Goal: Information Seeking & Learning: Learn about a topic

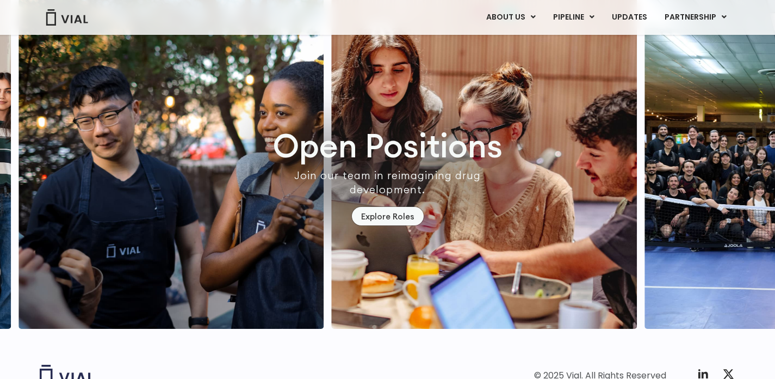
scroll to position [3174, 0]
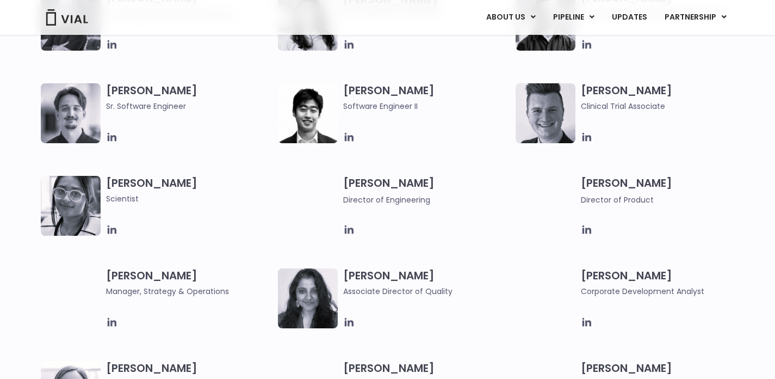
scroll to position [1298, 0]
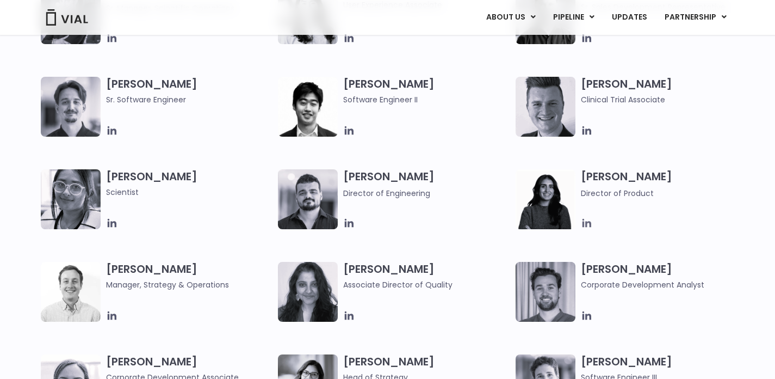
click at [587, 224] on icon at bounding box center [587, 223] width 9 height 9
